Goal: Communication & Community: Answer question/provide support

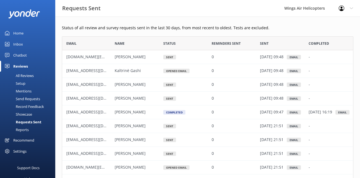
scroll to position [152, 291]
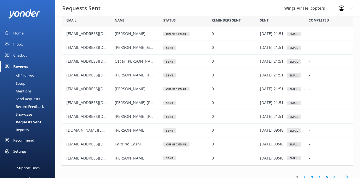
scroll to position [19, 0]
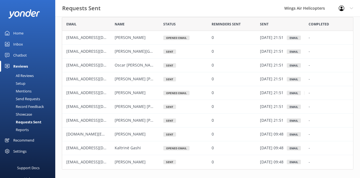
click at [31, 99] on div "Send Requests" at bounding box center [21, 99] width 37 height 8
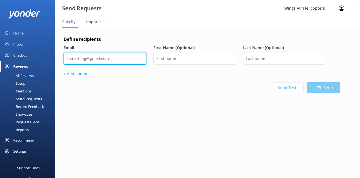
click at [111, 59] on input "email" at bounding box center [105, 58] width 83 height 12
paste input "[PERSON_NAME][EMAIL_ADDRESS][PERSON_NAME][DOMAIN_NAME]"
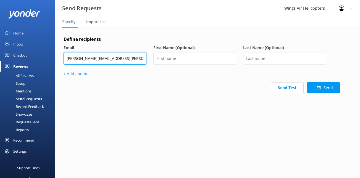
type input "[PERSON_NAME][EMAIL_ADDRESS][PERSON_NAME][DOMAIN_NAME]"
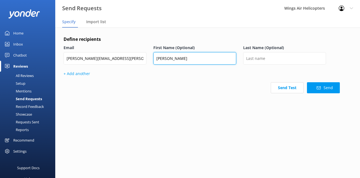
type input "[PERSON_NAME]"
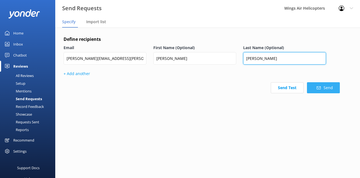
type input "[PERSON_NAME]"
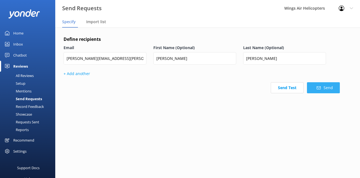
click at [335, 89] on button "Send" at bounding box center [323, 87] width 33 height 11
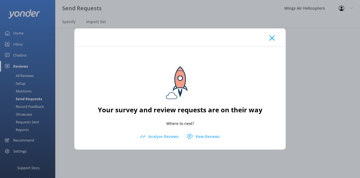
click at [271, 40] on icon at bounding box center [271, 38] width 5 height 6
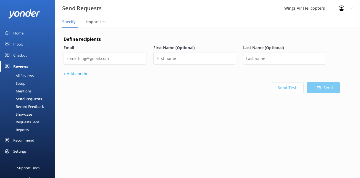
click at [35, 122] on div "Requests Sent" at bounding box center [21, 122] width 36 height 8
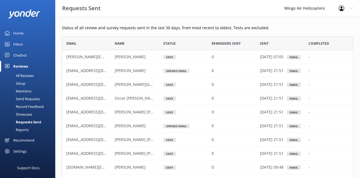
click at [23, 151] on div "Settings" at bounding box center [19, 151] width 13 height 11
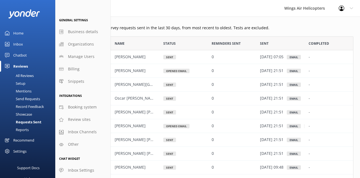
click at [22, 151] on div "Settings" at bounding box center [19, 151] width 13 height 11
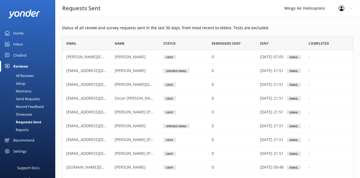
click at [22, 151] on div "Settings" at bounding box center [19, 151] width 13 height 11
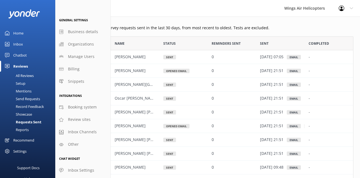
click at [25, 82] on div "Setup" at bounding box center [14, 84] width 22 height 8
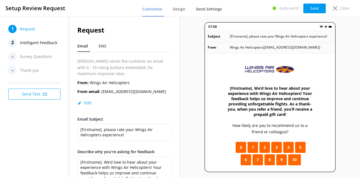
click at [206, 12] on link "Send Settings" at bounding box center [210, 9] width 28 height 14
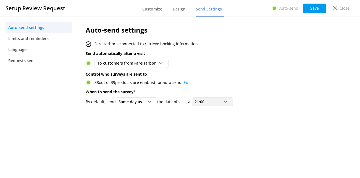
click at [202, 103] on span "21:00" at bounding box center [200, 102] width 13 height 6
click at [208, 138] on link "20:00" at bounding box center [216, 139] width 49 height 11
click at [310, 9] on button "Save" at bounding box center [314, 9] width 22 height 10
click at [344, 9] on p "Close" at bounding box center [344, 8] width 10 height 6
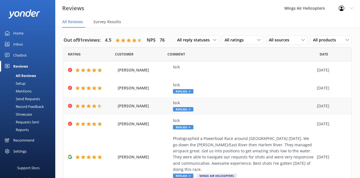
click at [197, 97] on div "Florian Trinkl N/A Replied 27 Aug 2025" at bounding box center [207, 106] width 287 height 18
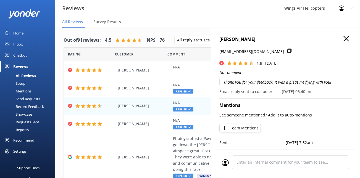
click at [248, 85] on p "Thank you for your feedback! It was a pleasure flying with you!" at bounding box center [285, 82] width 132 height 6
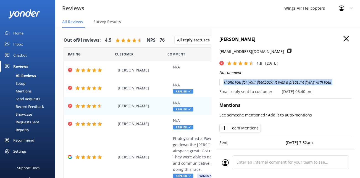
click at [248, 85] on p "Thank you for your feedback! It was a pleasure flying with you!" at bounding box center [285, 82] width 132 height 6
copy p "Thank you for your feedback! It was a pleasure flying with you!"
click at [348, 40] on icon "button" at bounding box center [346, 39] width 6 height 6
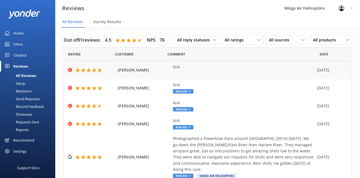
click at [225, 68] on div "N/A" at bounding box center [243, 67] width 141 height 6
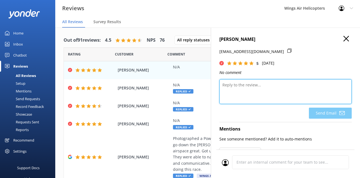
click at [255, 93] on textarea at bounding box center [285, 91] width 132 height 25
paste textarea "Thank you for your feedback! It was a pleasure flying with you!"
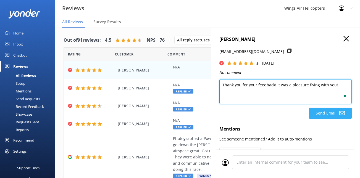
type textarea "Thank you for your feedback! It was a pleasure flying with you!"
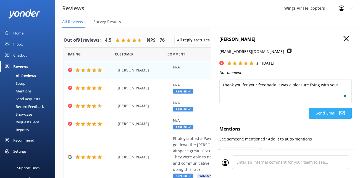
click at [321, 110] on button "Send Email" at bounding box center [330, 113] width 43 height 11
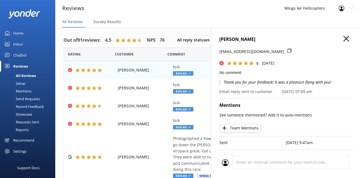
click at [348, 38] on icon "button" at bounding box center [346, 39] width 6 height 6
